Goal: Register for event/course

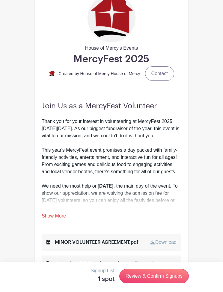
scroll to position [101, 0]
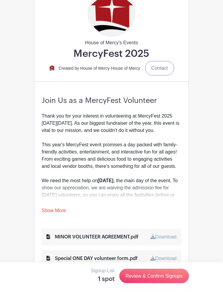
click at [64, 209] on link "Show More" at bounding box center [54, 212] width 24 height 7
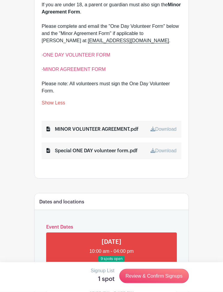
scroll to position [416, 0]
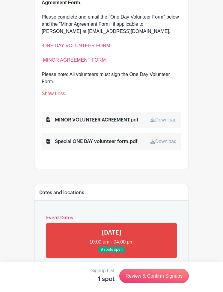
click at [153, 284] on link "Review & Confirm Signups" at bounding box center [154, 276] width 70 height 14
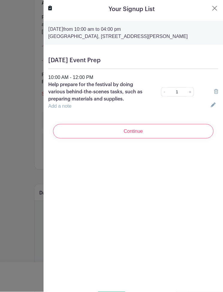
scroll to position [416, 0]
click at [134, 133] on input "Continue" at bounding box center [133, 131] width 160 height 14
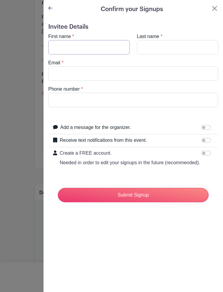
click at [62, 46] on input "First name" at bounding box center [89, 47] width 82 height 14
type input "[PERSON_NAME]"
click at [170, 46] on input "Last name" at bounding box center [178, 47] width 82 height 14
type input "Nolledo"
click at [124, 75] on input "Email" at bounding box center [133, 74] width 170 height 14
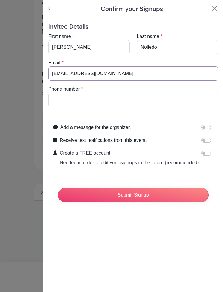
type input "[EMAIL_ADDRESS][DOMAIN_NAME]"
click at [149, 98] on input "Phone number" at bounding box center [133, 100] width 170 height 14
type input "5713202783"
click at [144, 194] on input "Submit Signup" at bounding box center [133, 195] width 151 height 14
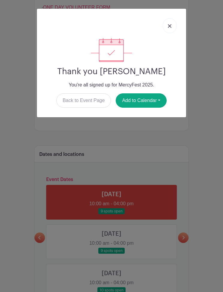
click at [157, 98] on button "Add to Calendar" at bounding box center [141, 100] width 51 height 14
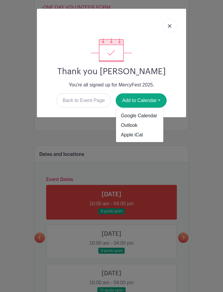
click at [150, 116] on link "Google Calendar" at bounding box center [139, 116] width 47 height 10
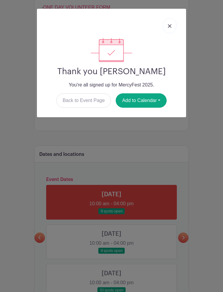
scroll to position [484, 0]
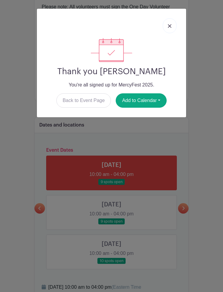
click at [168, 27] on img at bounding box center [170, 26] width 4 height 4
